Goal: Task Accomplishment & Management: Manage account settings

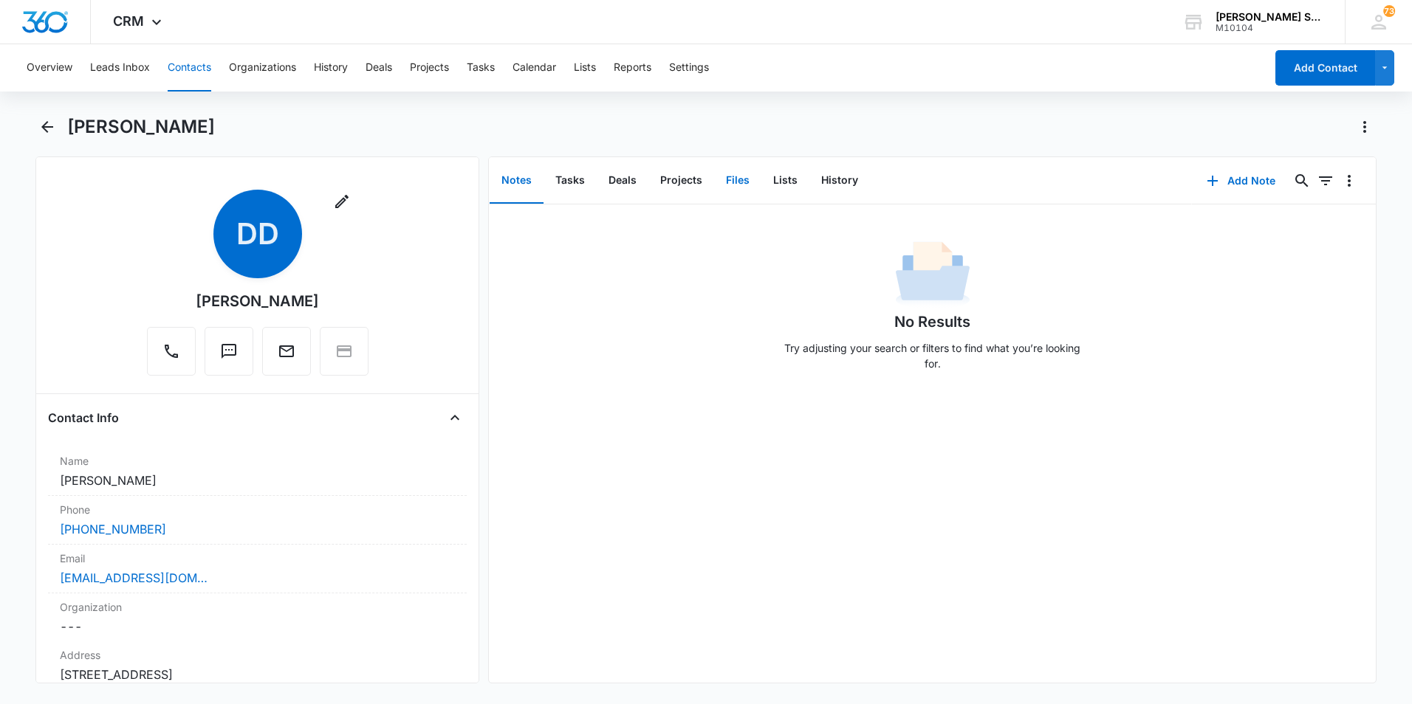
click at [714, 202] on button "Files" at bounding box center [737, 181] width 47 height 46
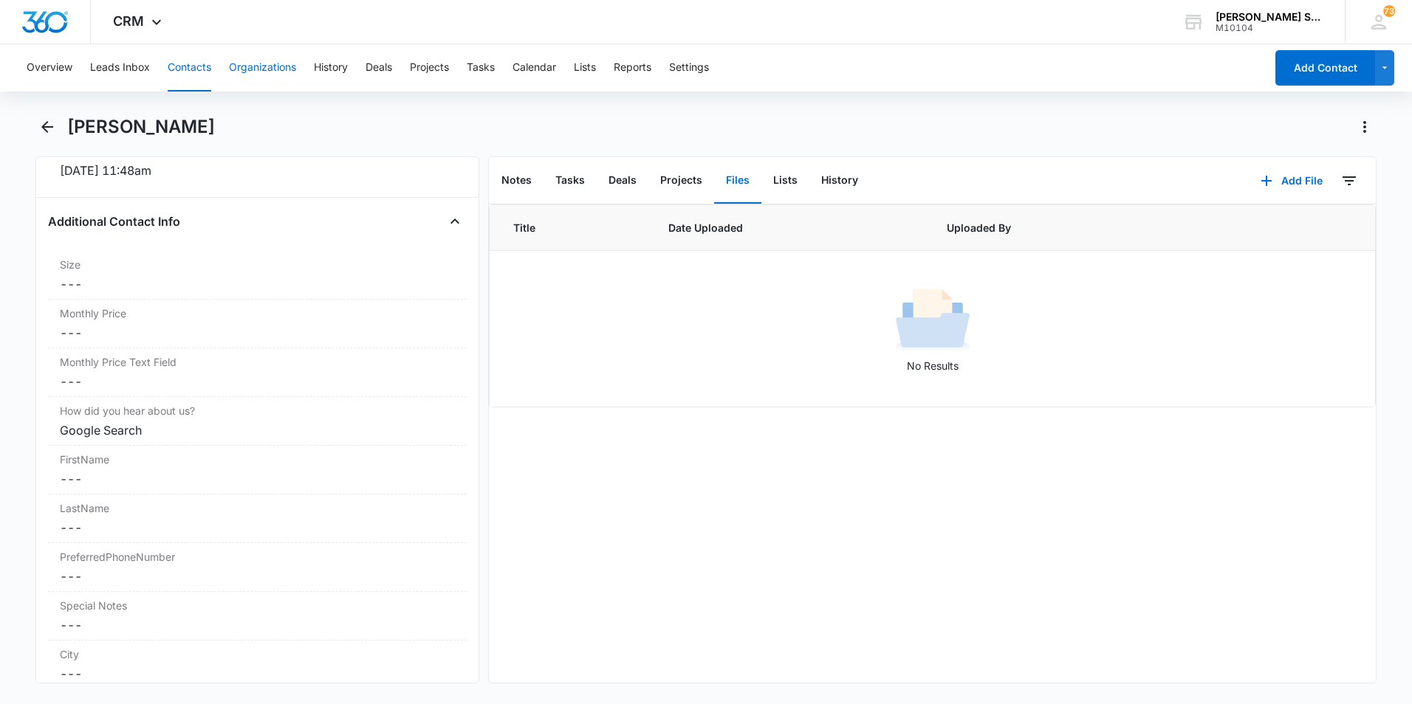
scroll to position [812, 0]
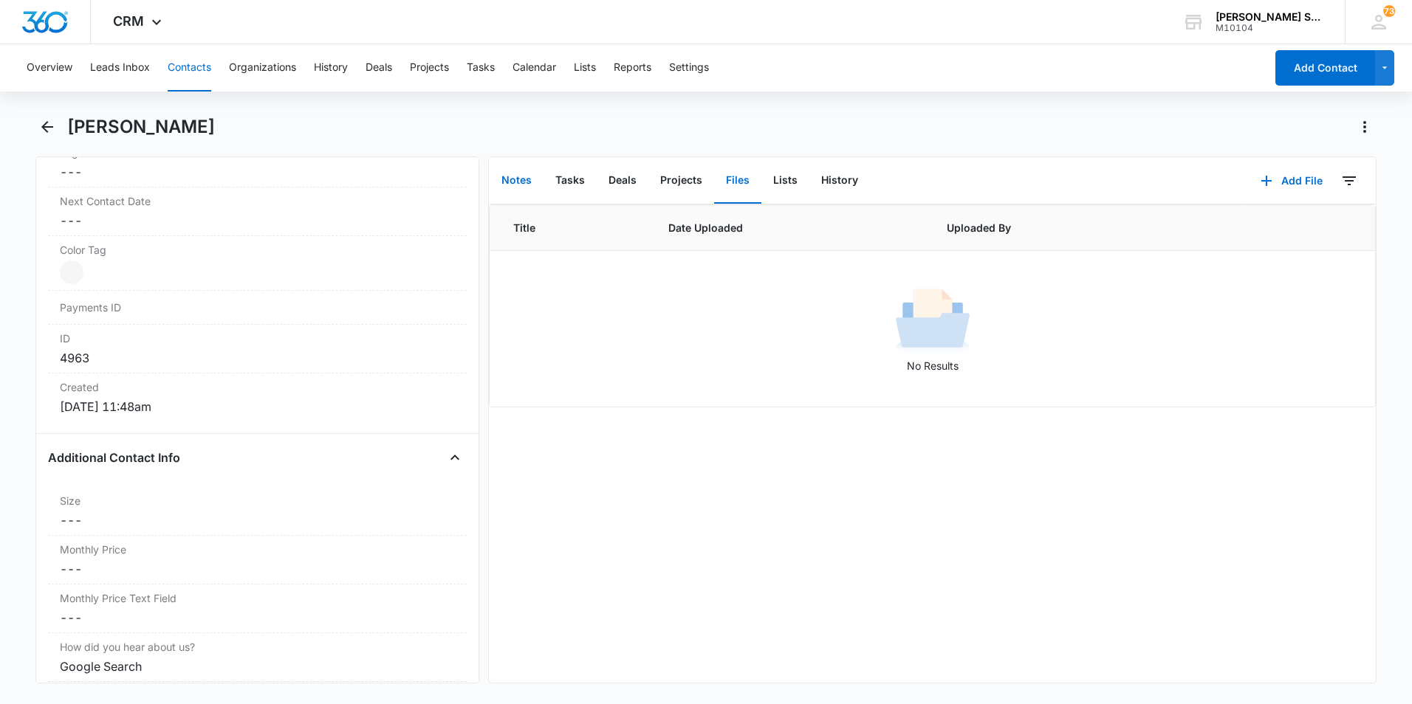
click at [521, 185] on button "Notes" at bounding box center [517, 181] width 54 height 46
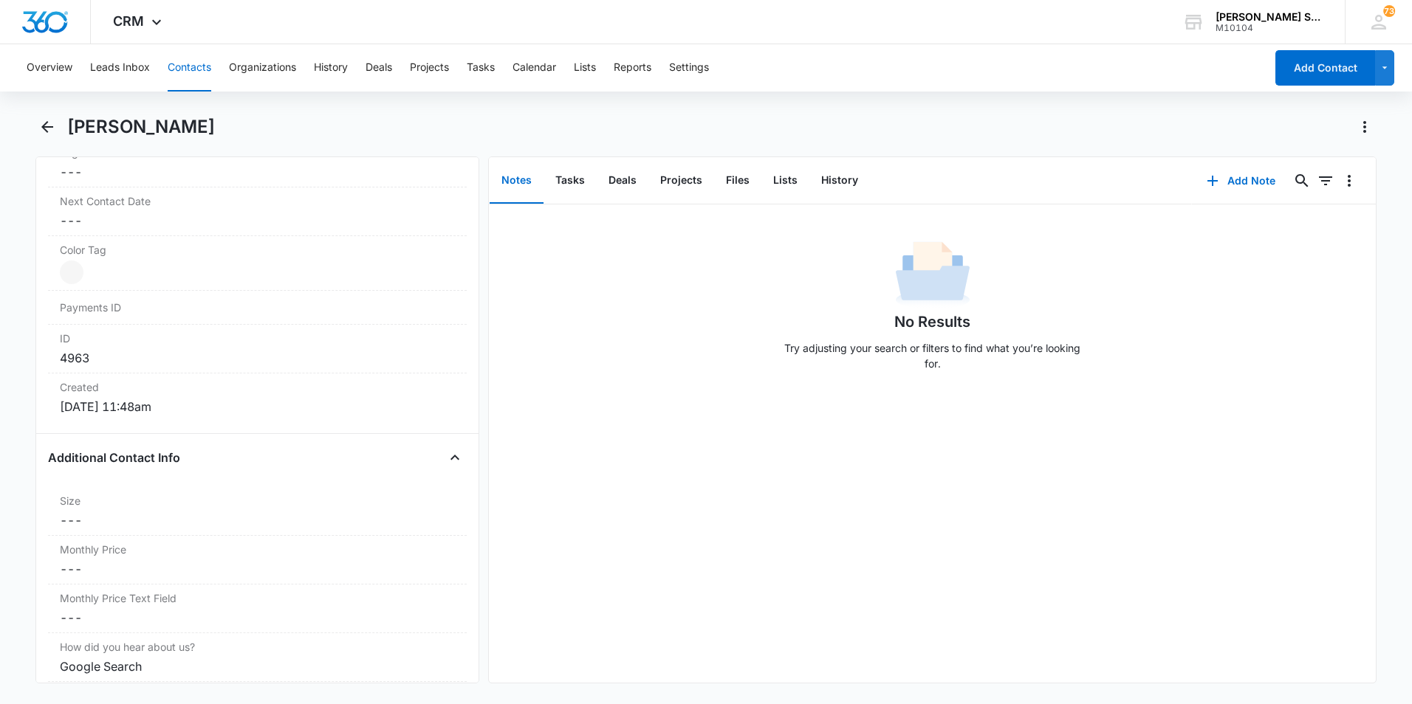
click at [521, 185] on button "Notes" at bounding box center [517, 181] width 54 height 46
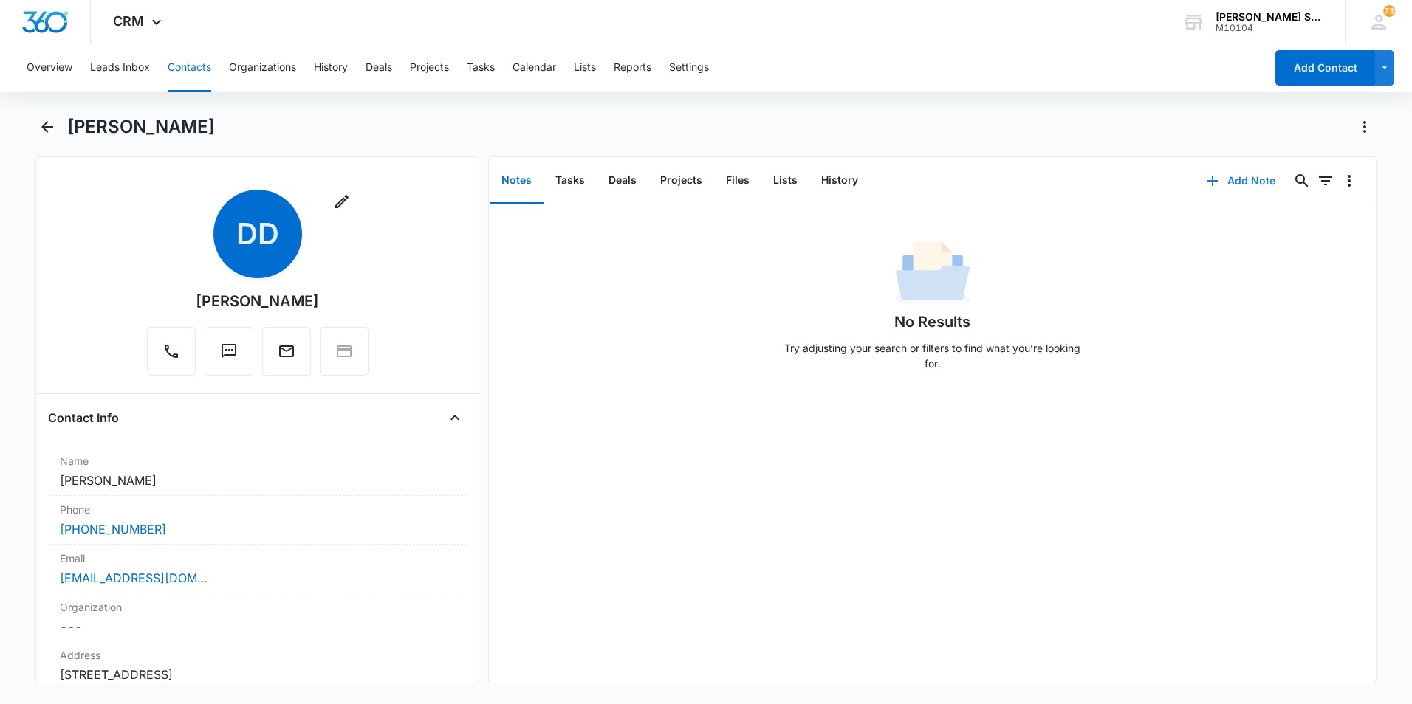
click at [1249, 180] on button "Add Note" at bounding box center [1241, 180] width 98 height 35
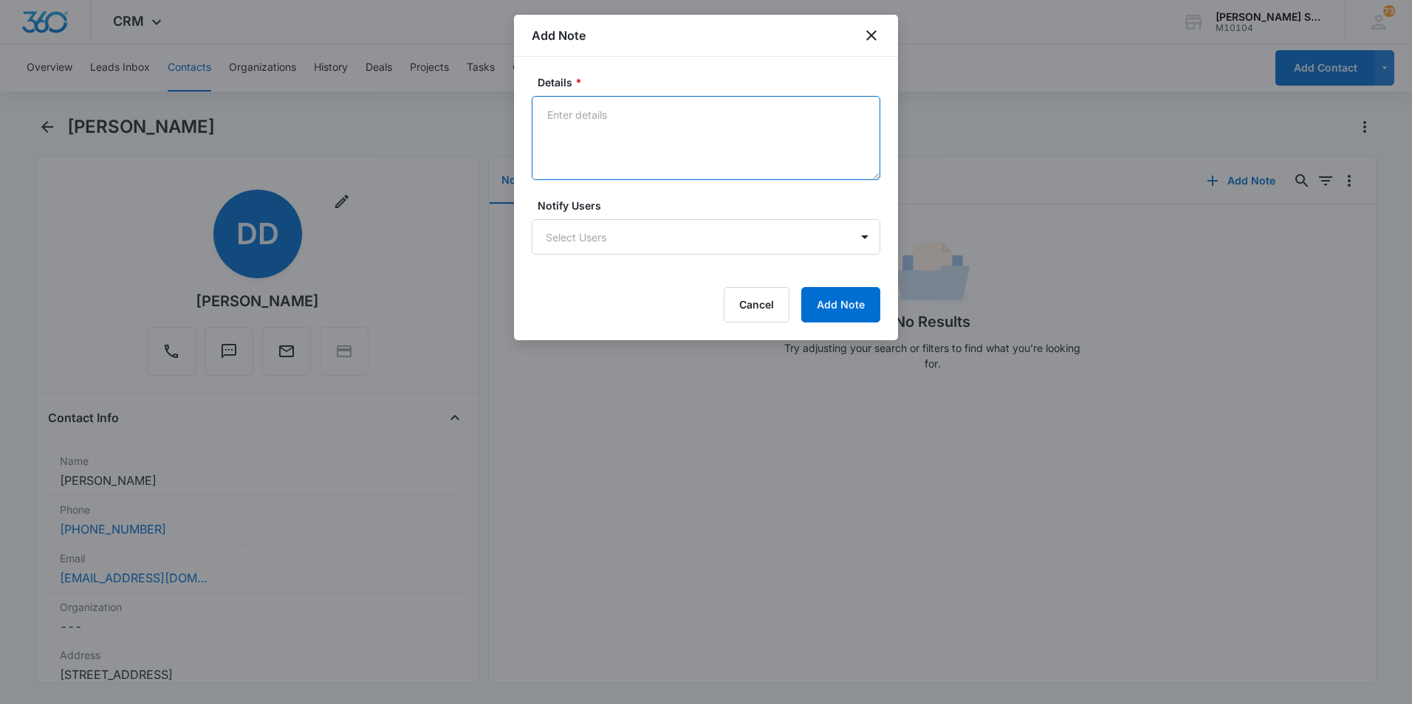
click at [645, 126] on textarea "Details *" at bounding box center [706, 138] width 348 height 84
type textarea "sold"
click at [825, 296] on button "Add Note" at bounding box center [840, 304] width 79 height 35
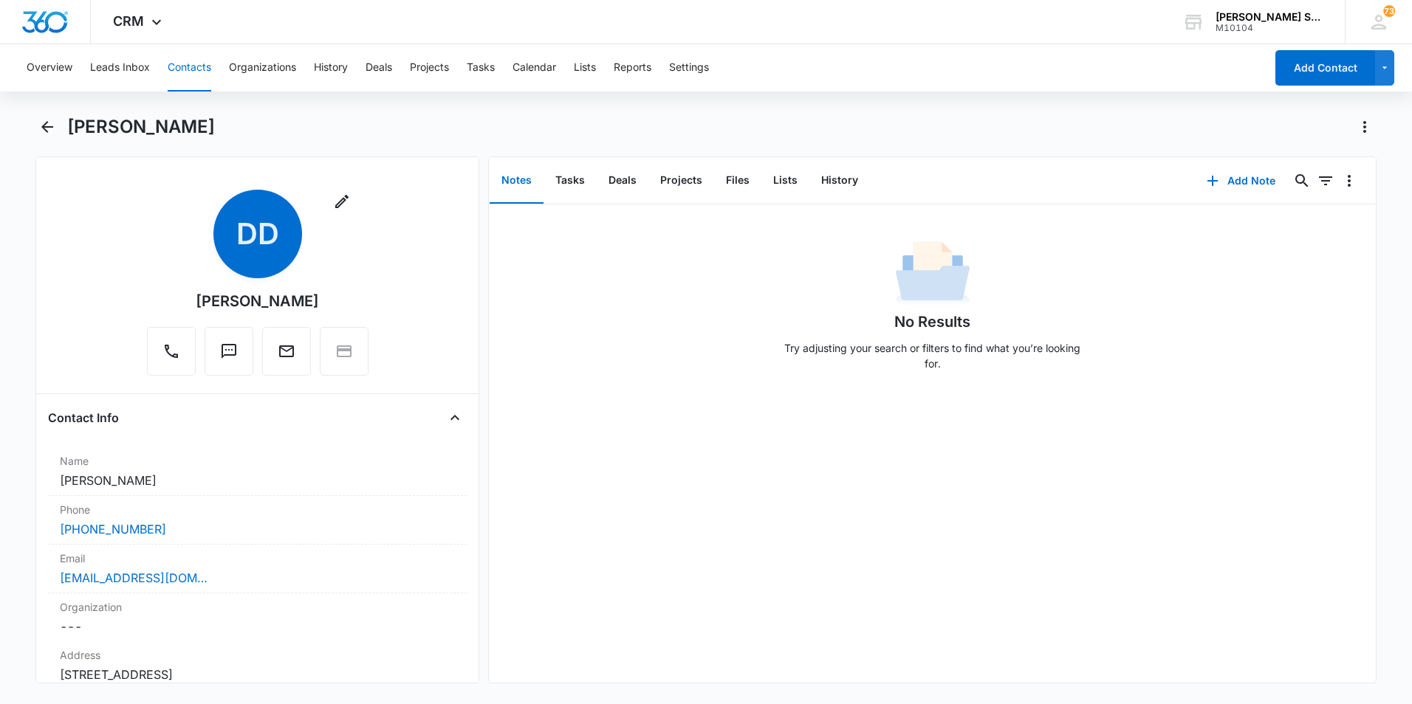
click at [180, 63] on button "Contacts" at bounding box center [190, 67] width 44 height 47
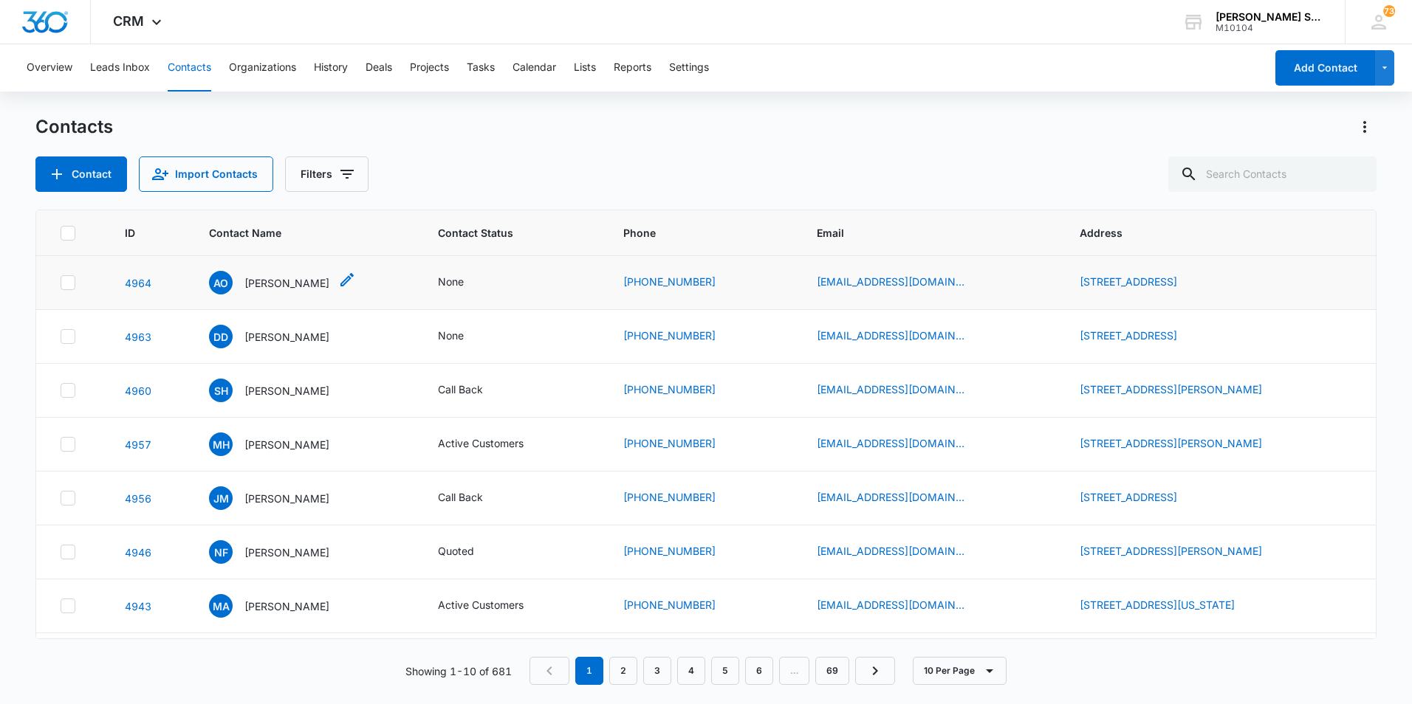
click at [280, 284] on p "[PERSON_NAME]" at bounding box center [286, 283] width 85 height 16
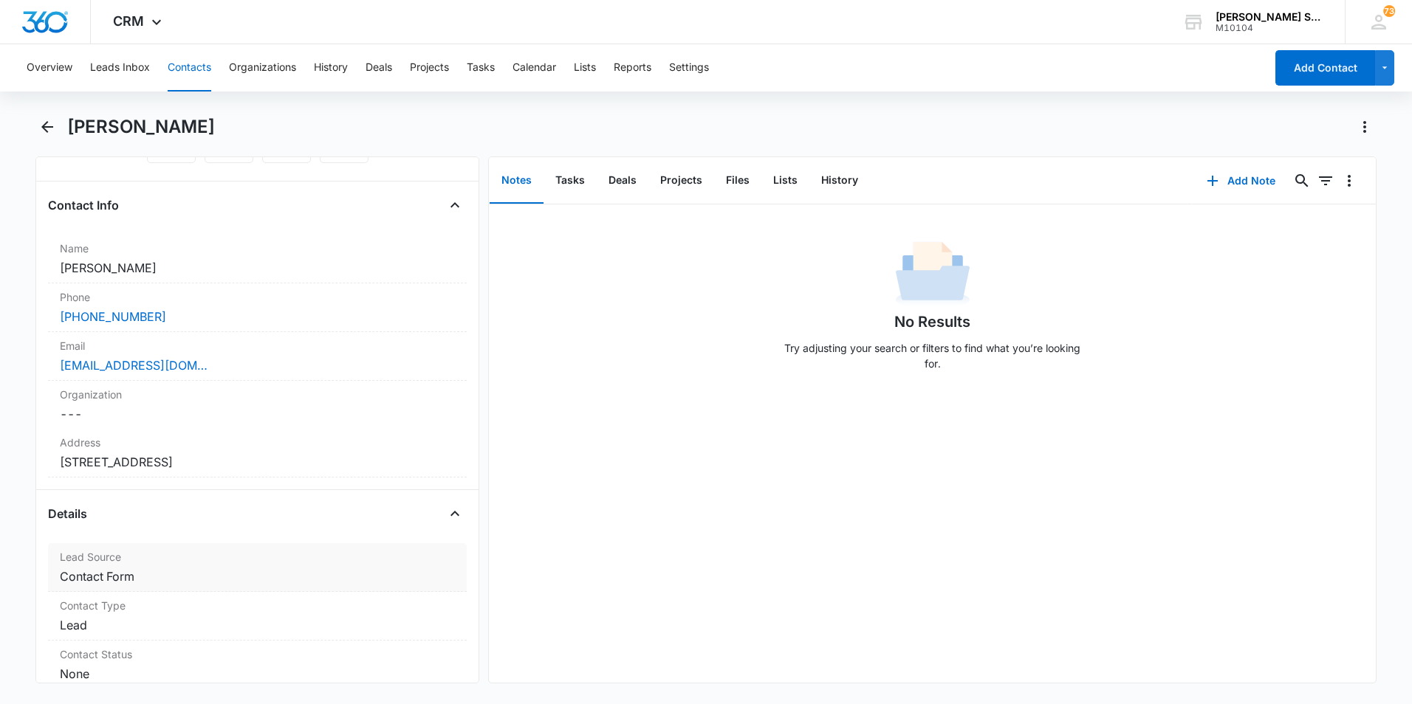
scroll to position [221, 0]
